Goal: Task Accomplishment & Management: Manage account settings

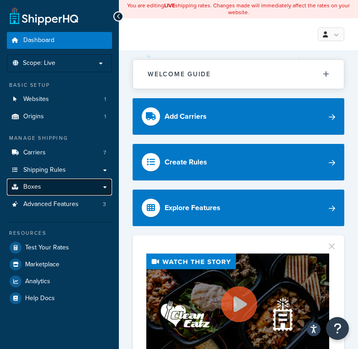
click at [12, 181] on link "Boxes" at bounding box center [59, 187] width 105 height 17
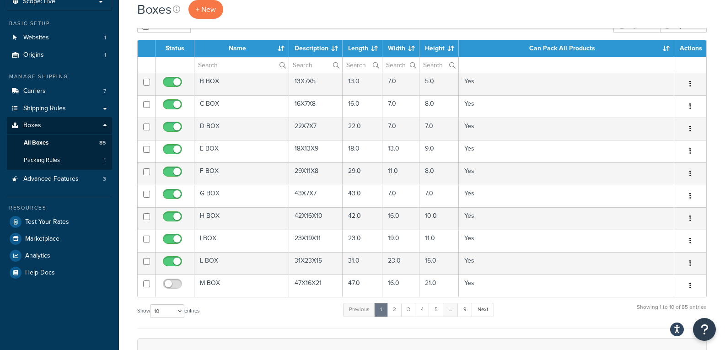
scroll to position [81, 0]
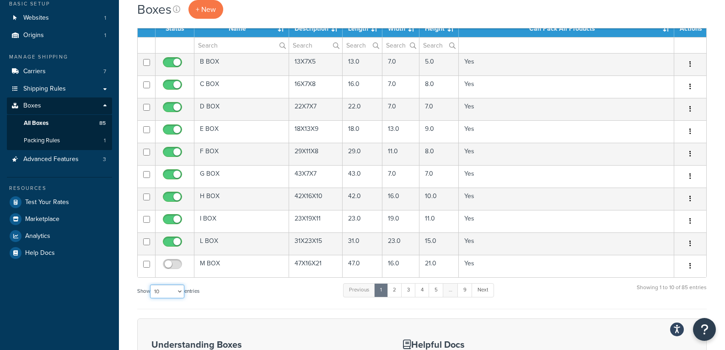
click at [177, 296] on select "10 15 25 50 100 1000" at bounding box center [167, 291] width 34 height 14
select select "100"
click at [151, 285] on select "10 15 25 50 100 1000" at bounding box center [167, 291] width 34 height 14
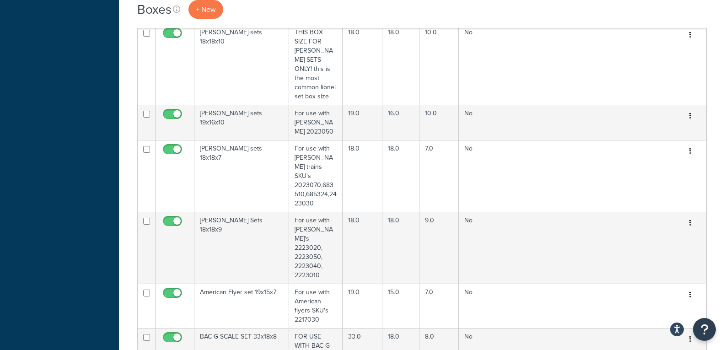
scroll to position [2306, 0]
